Goal: Task Accomplishment & Management: Manage account settings

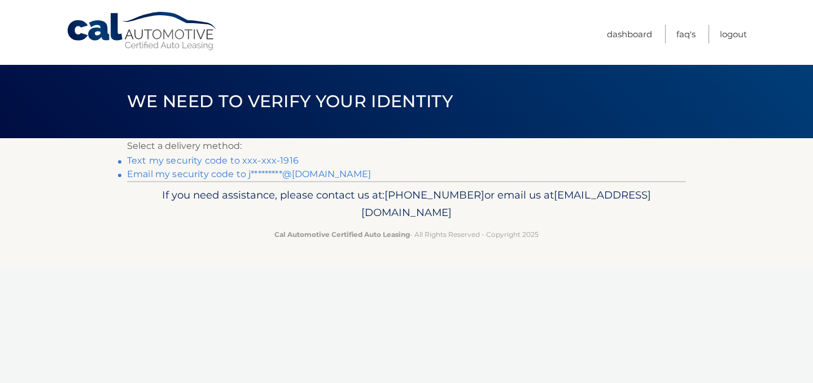
click at [253, 160] on link "Text my security code to xxx-xxx-1916" at bounding box center [213, 160] width 172 height 11
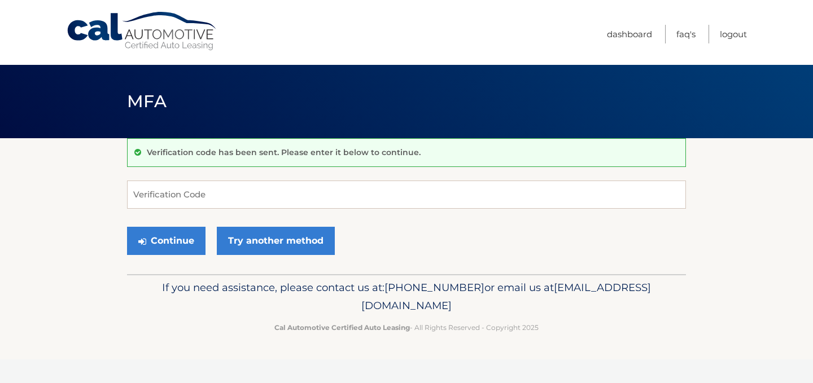
click at [213, 246] on div "Continue Try another method" at bounding box center [406, 241] width 559 height 38
click at [207, 191] on input "Verification Code" at bounding box center [406, 195] width 559 height 28
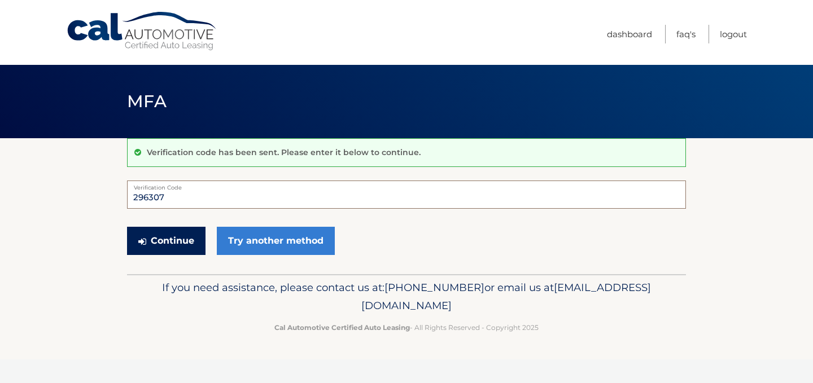
type input "296307"
click at [161, 238] on button "Continue" at bounding box center [166, 241] width 78 height 28
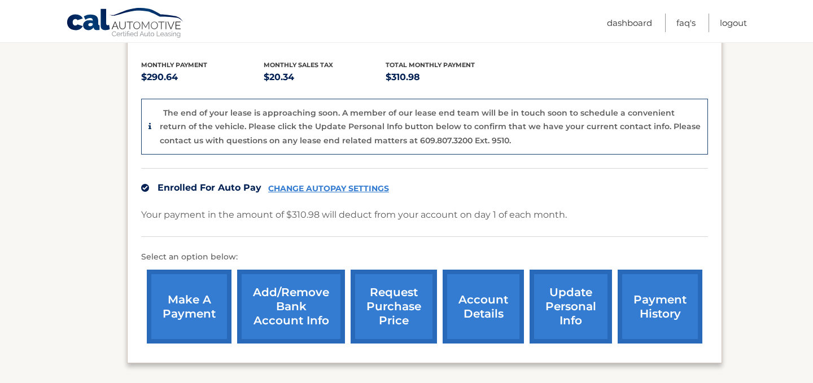
scroll to position [228, 0]
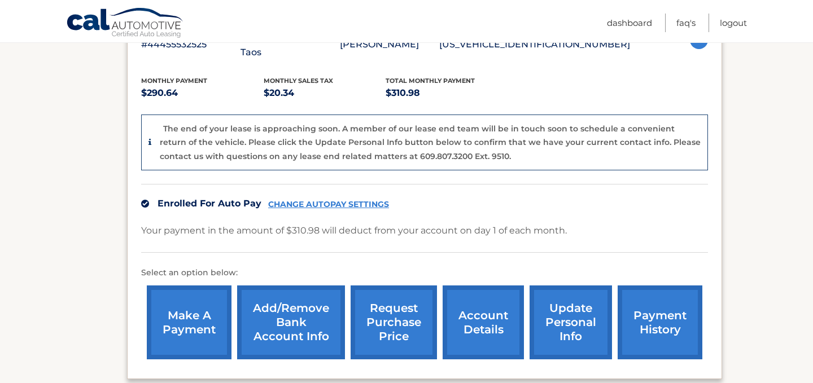
click at [330, 200] on link "CHANGE AUTOPAY SETTINGS" at bounding box center [328, 205] width 121 height 10
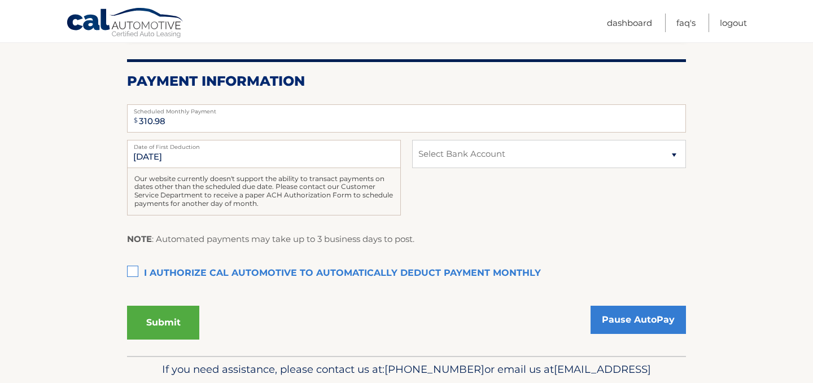
scroll to position [238, 0]
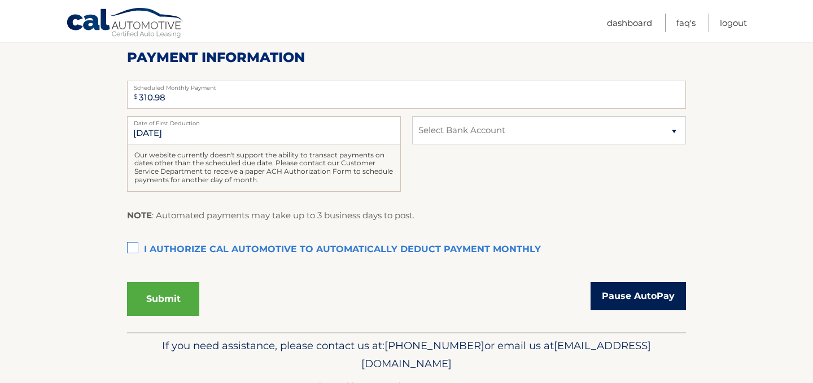
click at [614, 297] on link "Pause AutoPay" at bounding box center [637, 296] width 95 height 28
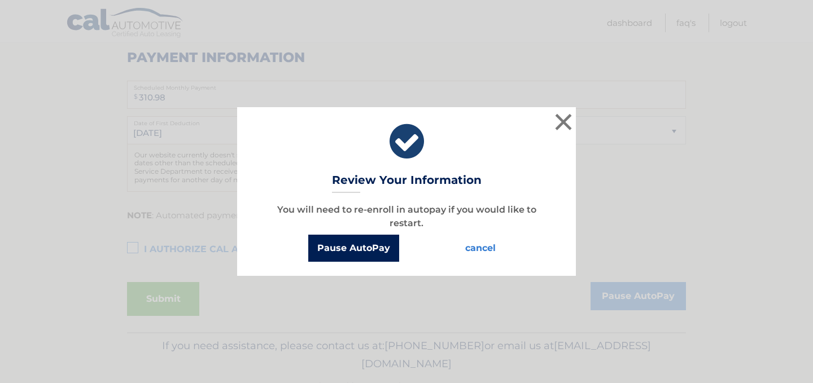
click at [365, 251] on button "Pause AutoPay" at bounding box center [353, 248] width 91 height 27
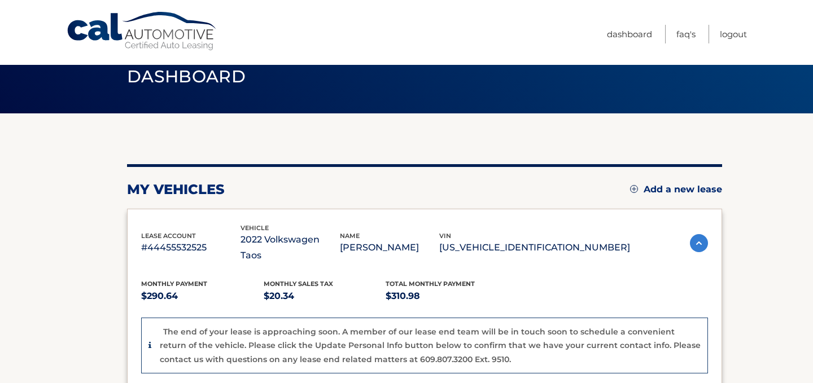
scroll to position [25, 0]
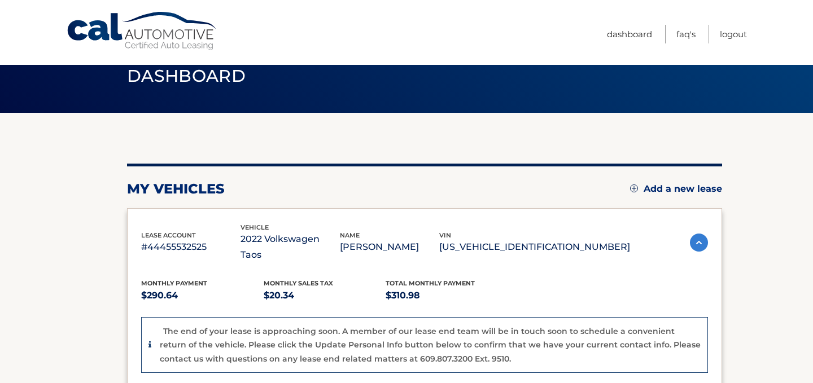
click at [641, 187] on link "Add a new lease" at bounding box center [676, 188] width 92 height 11
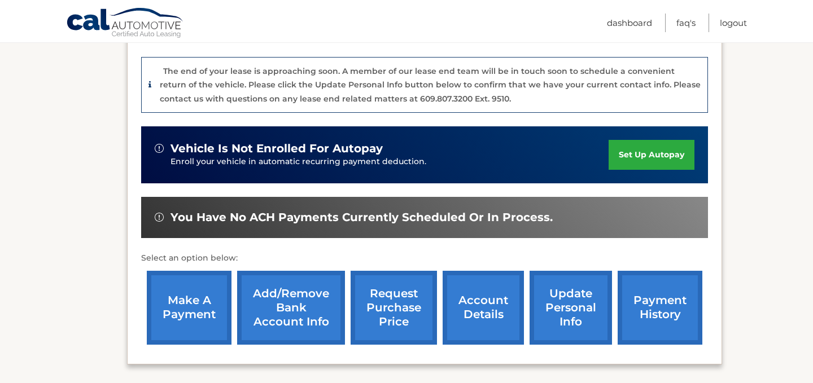
scroll to position [286, 0]
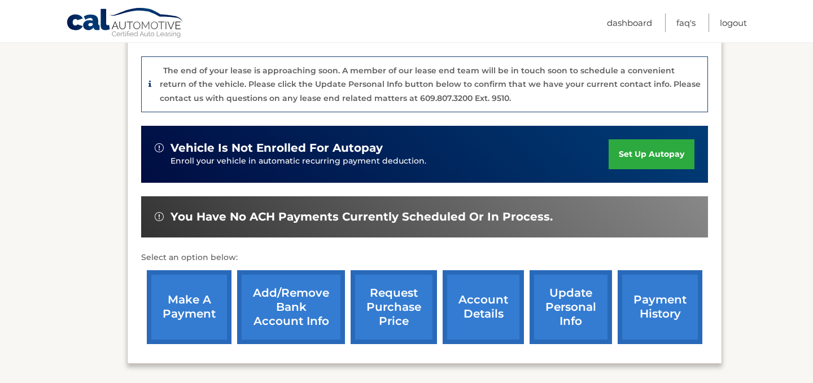
click at [694, 295] on link "payment history" at bounding box center [660, 307] width 85 height 74
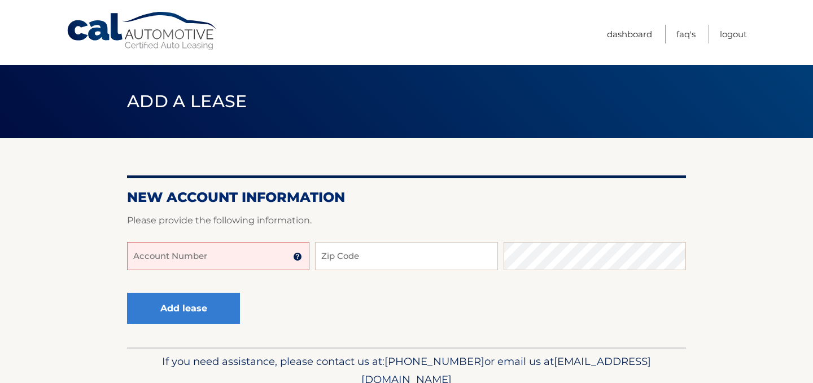
click at [297, 258] on img at bounding box center [297, 256] width 9 height 9
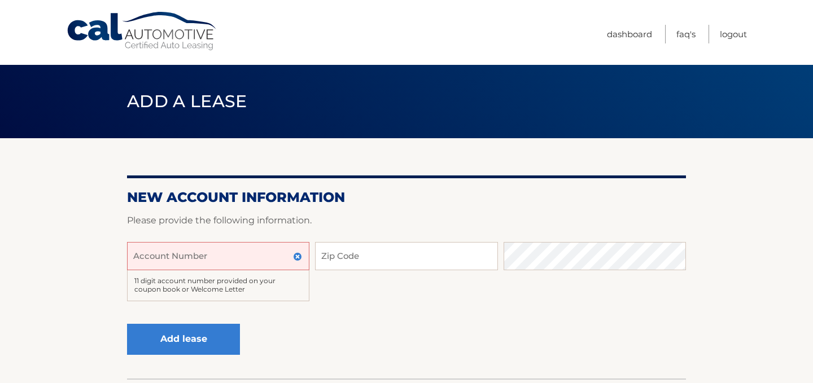
scroll to position [81, 0]
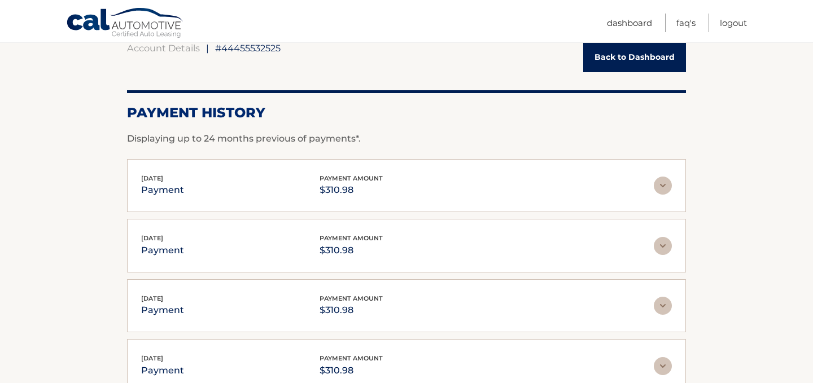
scroll to position [117, 0]
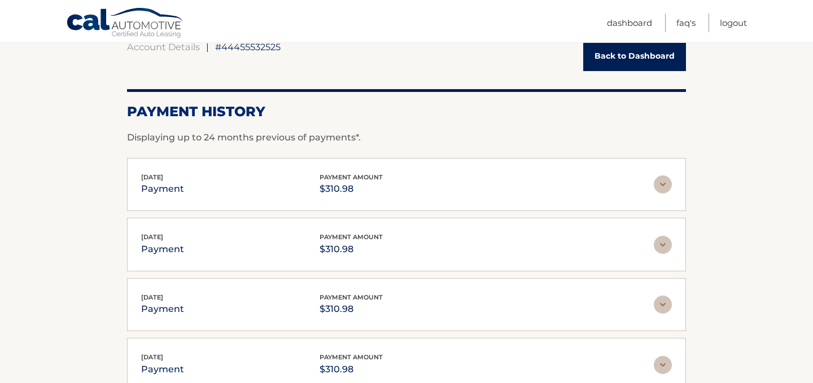
click at [651, 186] on div "[DATE] payment payment amount $310.98" at bounding box center [397, 184] width 513 height 25
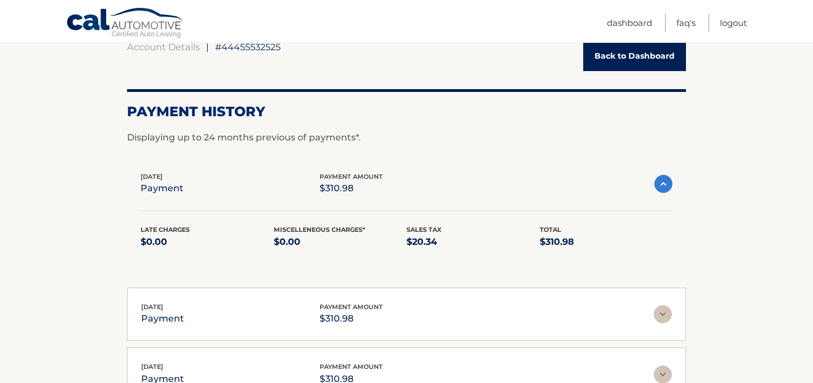
scroll to position [0, 0]
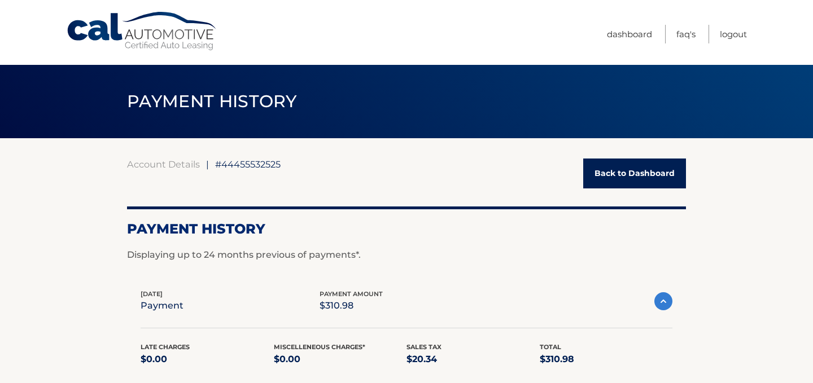
click at [624, 185] on link "Back to Dashboard" at bounding box center [634, 174] width 103 height 30
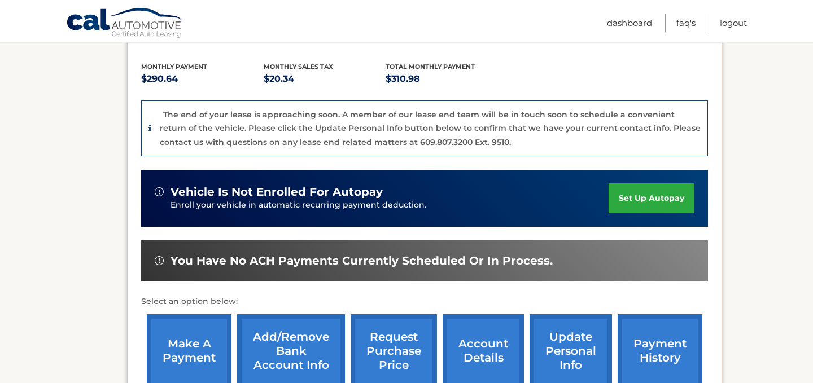
scroll to position [253, 0]
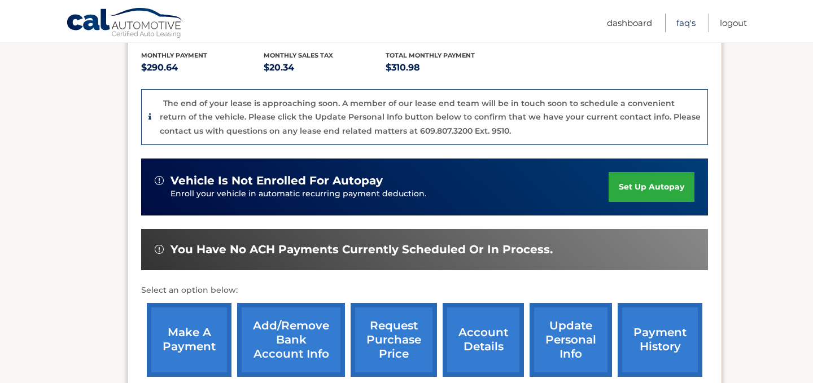
click at [686, 21] on link "FAQ's" at bounding box center [685, 23] width 19 height 19
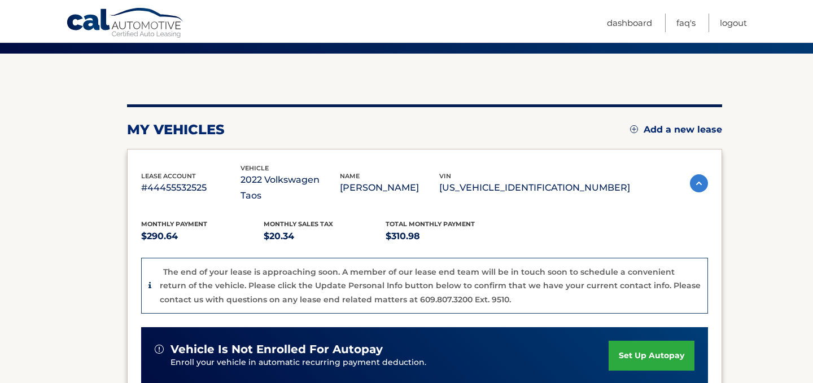
scroll to position [73, 0]
